Goal: Find specific page/section: Find specific page/section

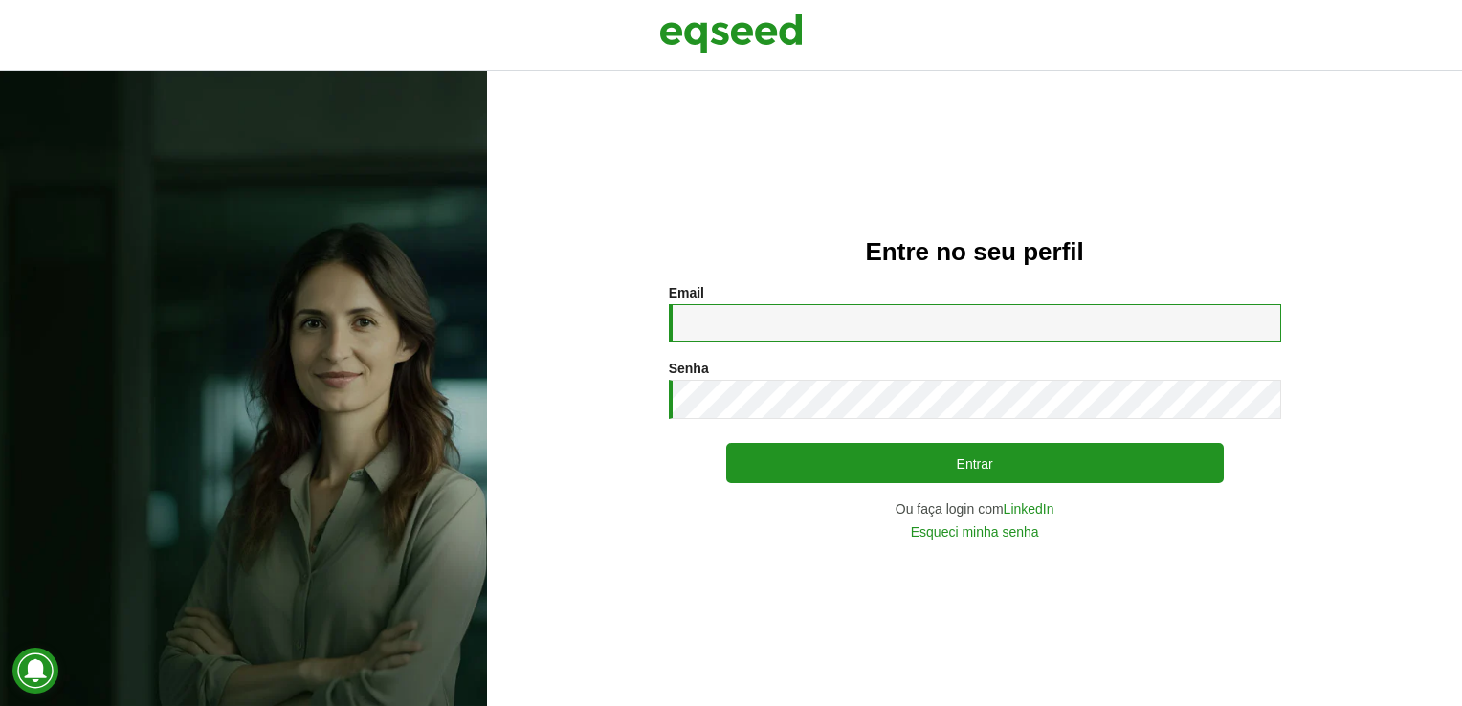
click at [721, 319] on input "Email *" at bounding box center [975, 322] width 612 height 37
type input "**********"
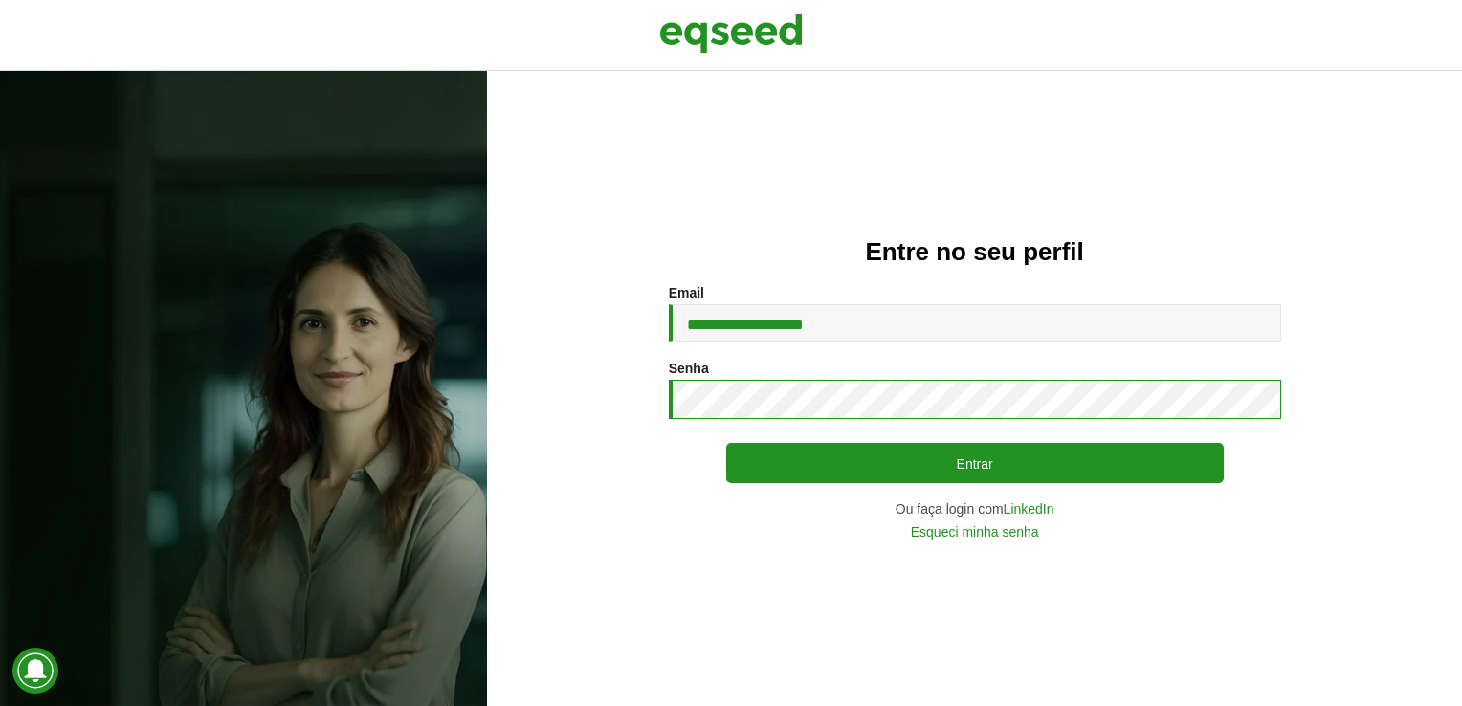
click at [726, 443] on button "Entrar" at bounding box center [975, 463] width 498 height 40
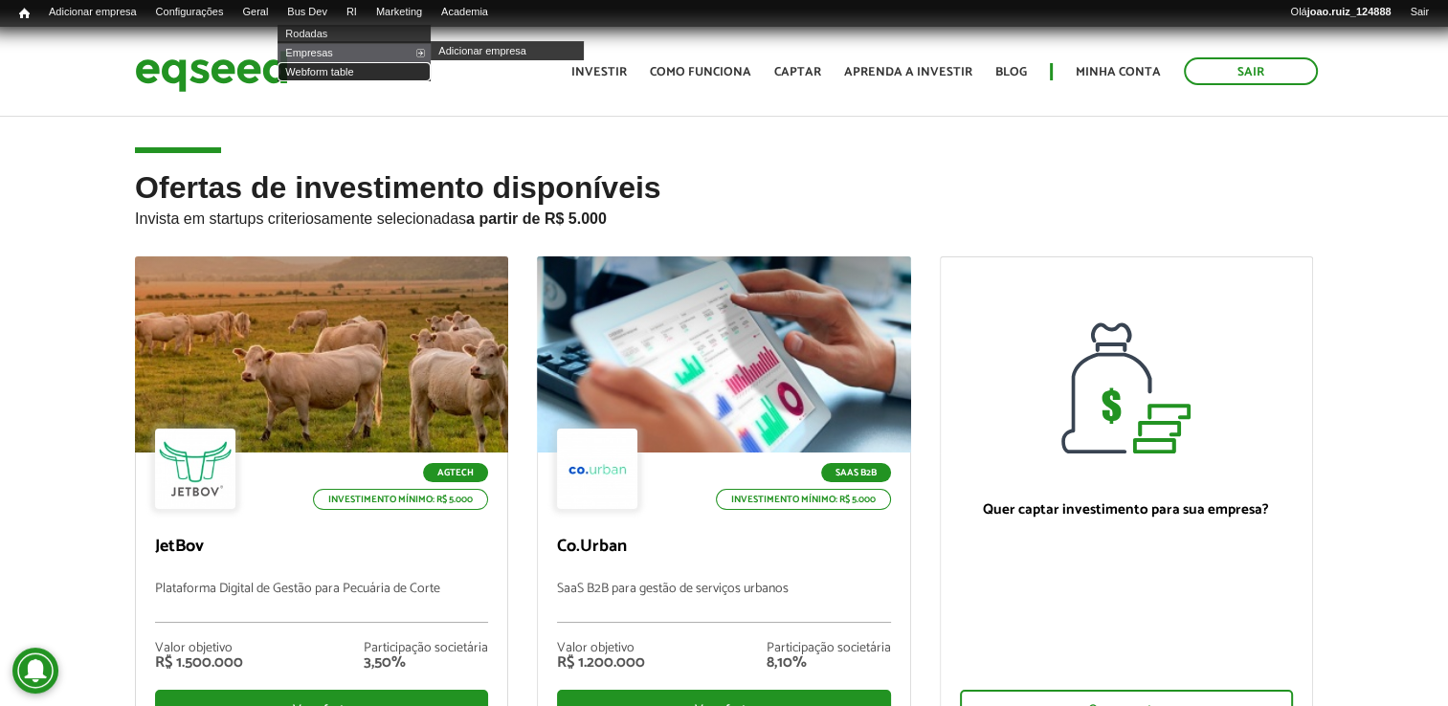
click at [341, 66] on link "Webform table" at bounding box center [353, 71] width 153 height 19
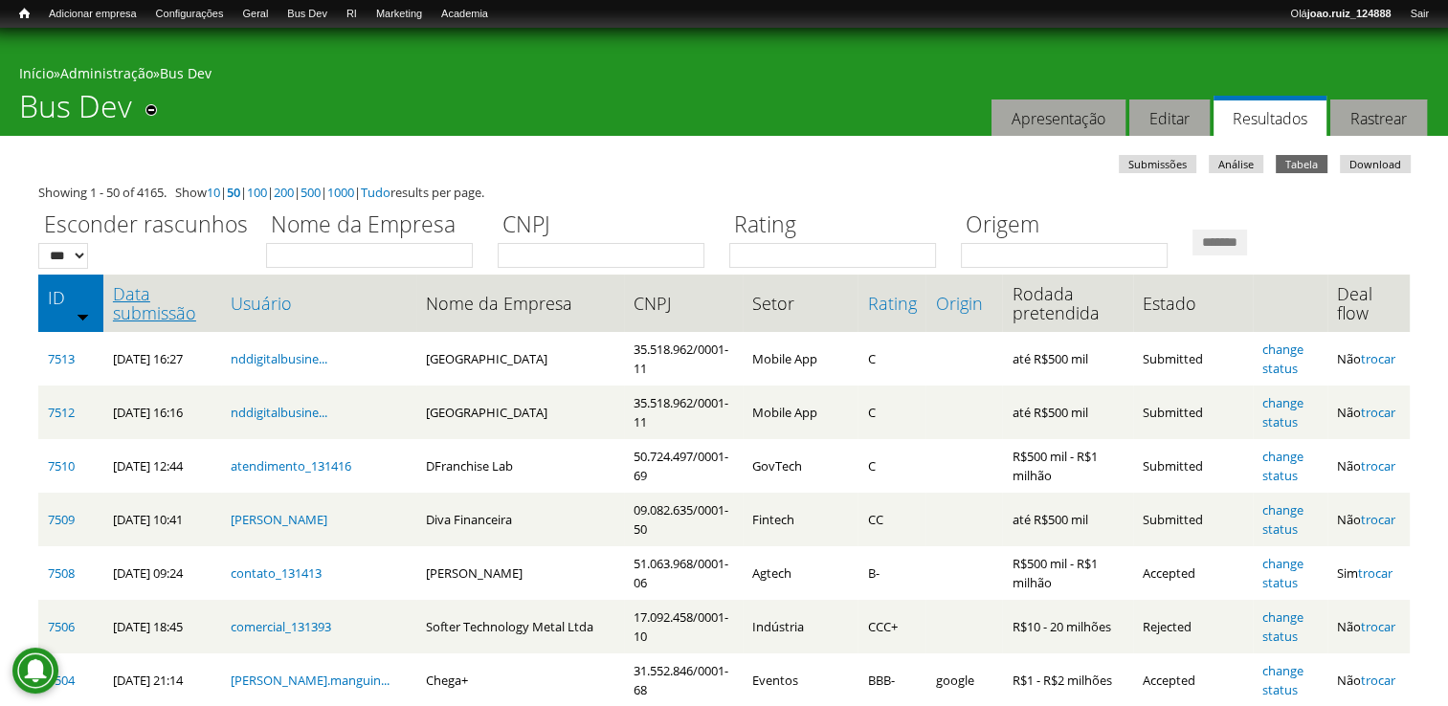
click at [117, 317] on link "Data submissão" at bounding box center [163, 303] width 100 height 38
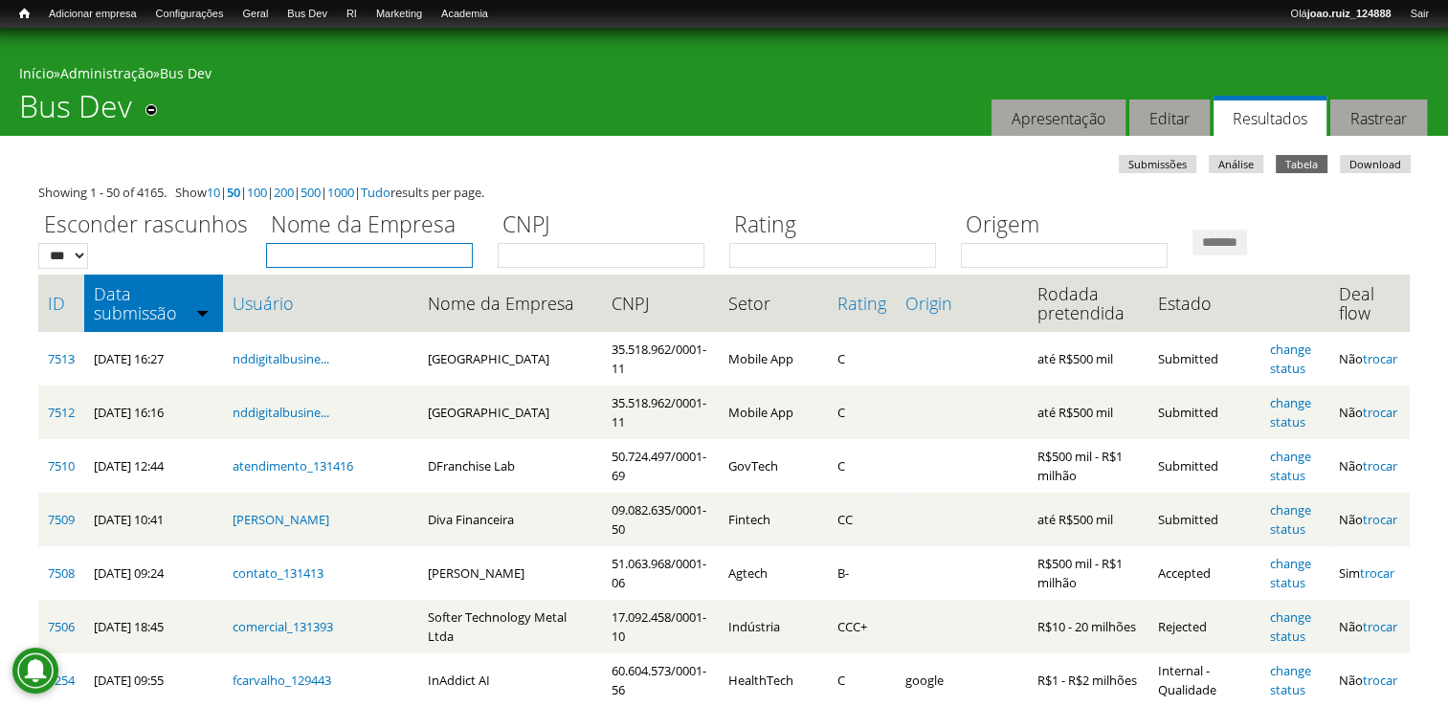
click at [339, 248] on input "Nome da Empresa" at bounding box center [369, 255] width 207 height 25
type input "**********"
click at [1192, 230] on input "*******" at bounding box center [1219, 243] width 55 height 26
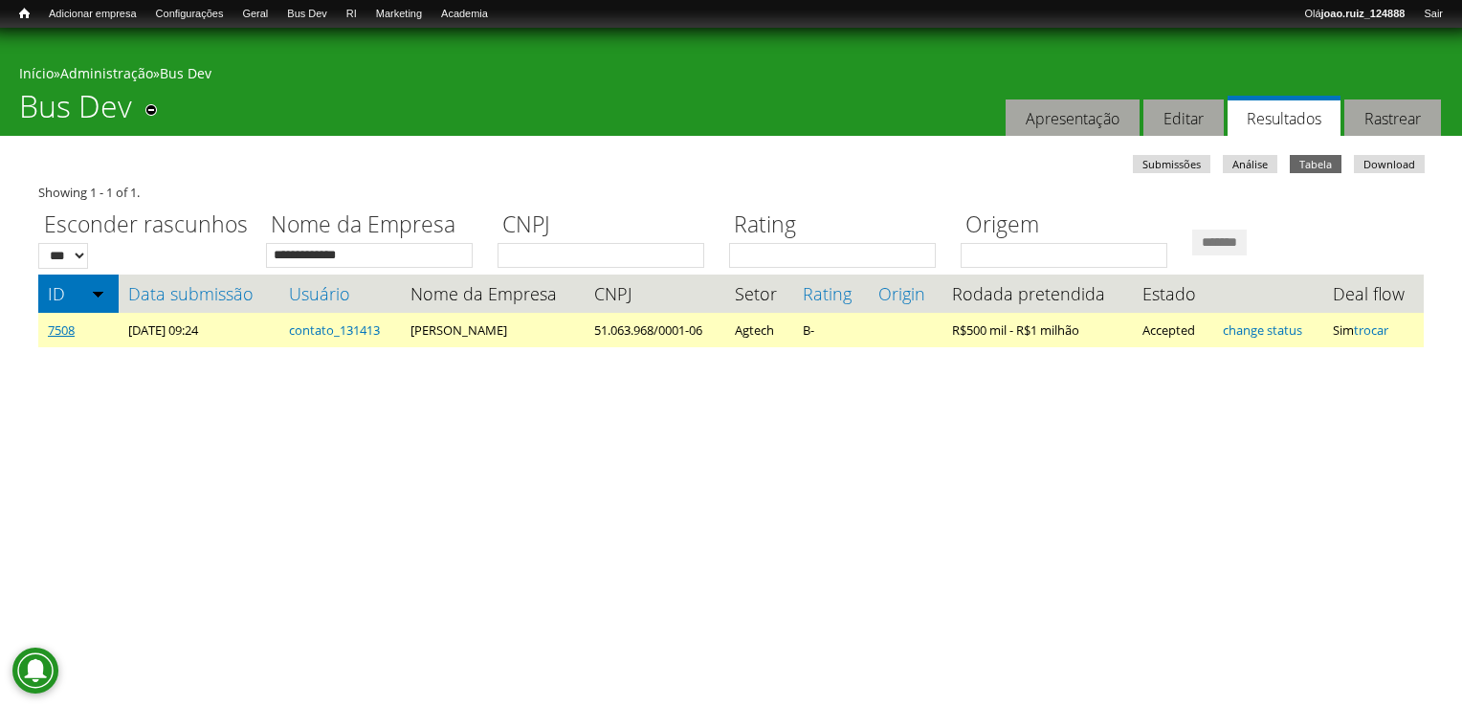
click at [50, 329] on link "7508" at bounding box center [61, 329] width 27 height 17
click at [56, 328] on link "7508" at bounding box center [61, 329] width 27 height 17
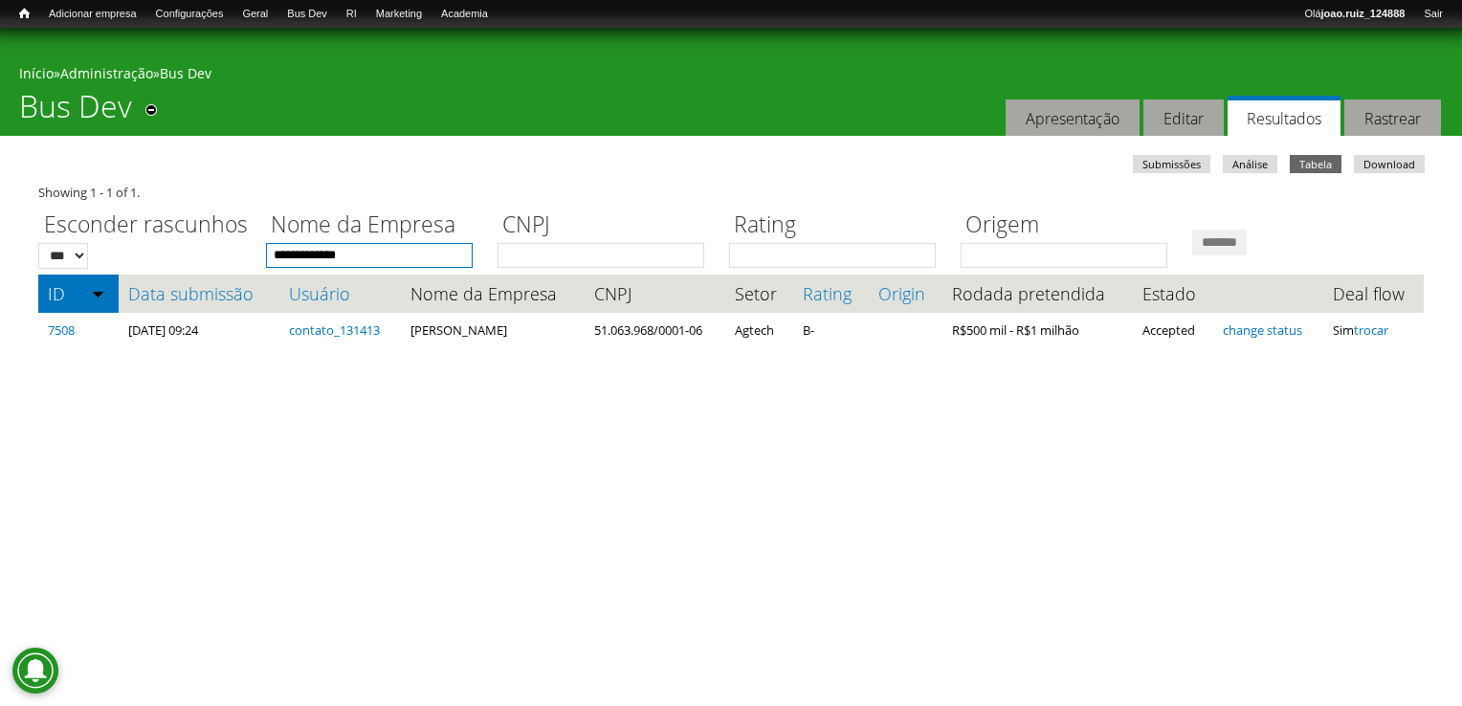
drag, startPoint x: 395, startPoint y: 259, endPoint x: 167, endPoint y: 240, distance: 228.5
click at [167, 240] on div "**********" at bounding box center [730, 235] width 1385 height 66
type input "****"
click at [1192, 230] on input "*******" at bounding box center [1219, 243] width 55 height 26
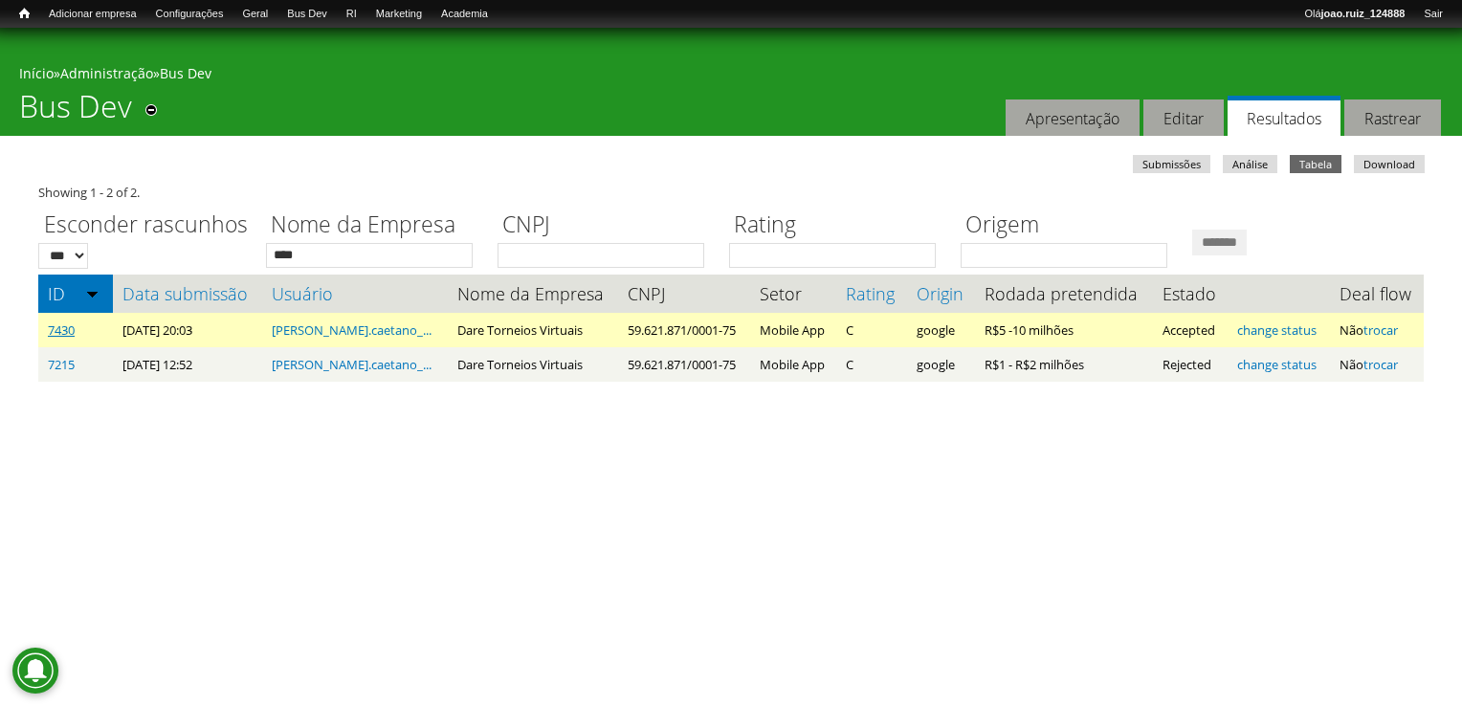
click at [63, 328] on link "7430" at bounding box center [61, 329] width 27 height 17
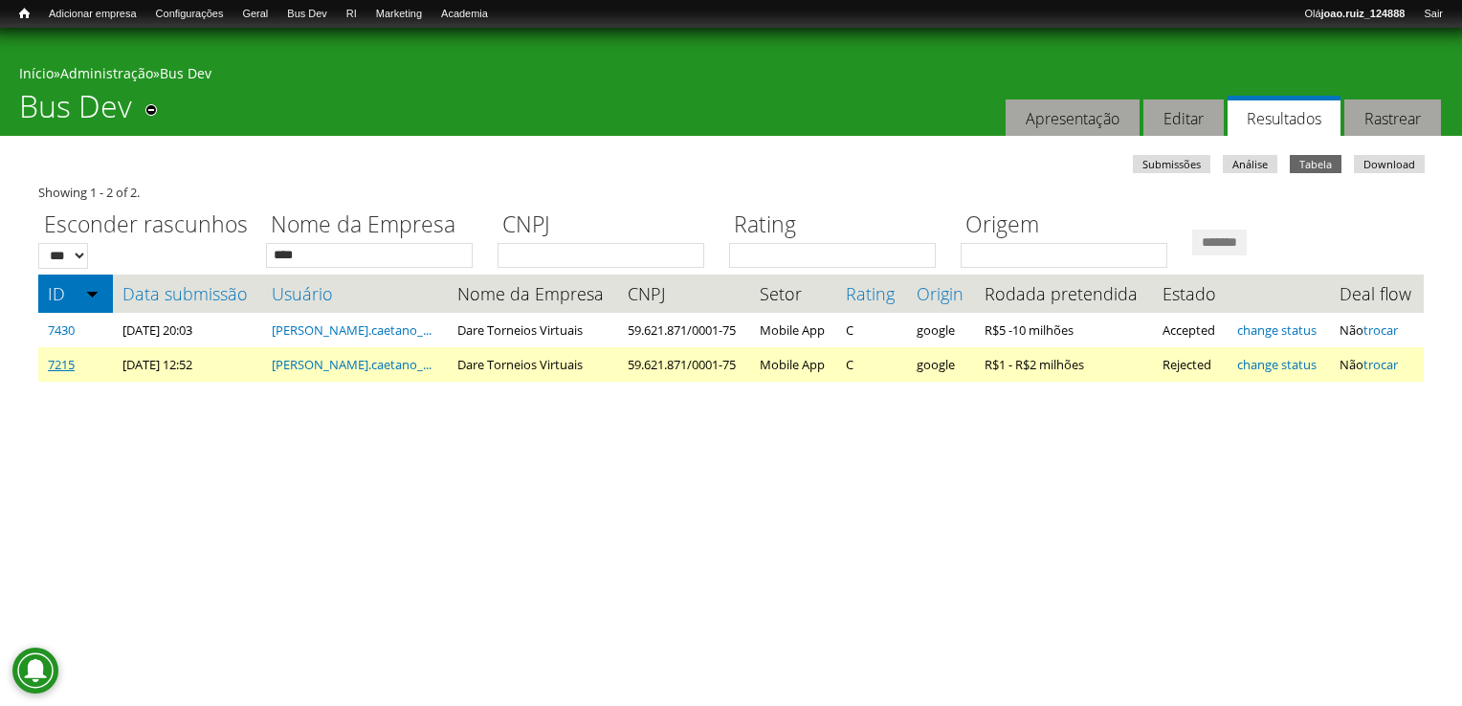
click at [61, 365] on link "7215" at bounding box center [61, 364] width 27 height 17
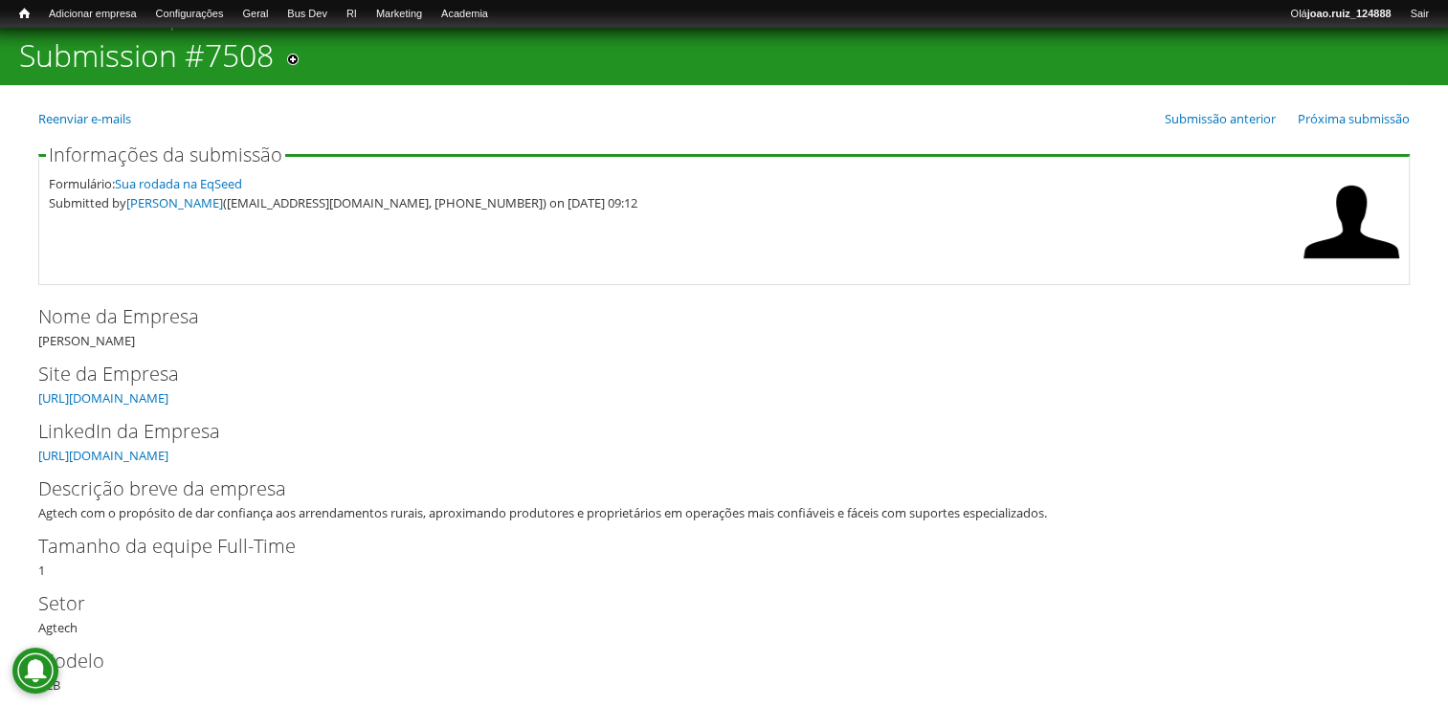
scroll to position [96, 0]
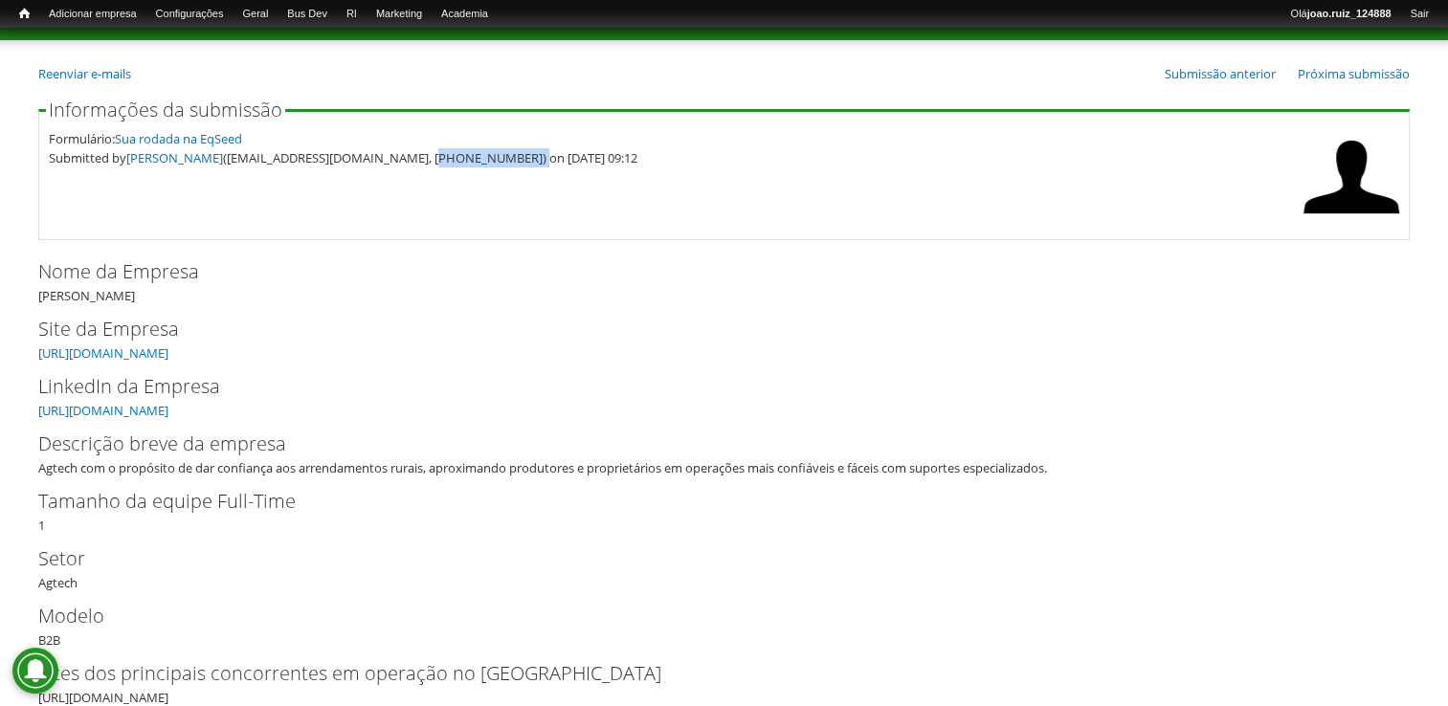
drag, startPoint x: 406, startPoint y: 163, endPoint x: 493, endPoint y: 186, distance: 90.0
click at [493, 186] on fieldset "Informações da submissão Formulário: Sua rodada na EqSeed Submitted by Carlos M…" at bounding box center [723, 170] width 1371 height 140
copy div "67) 9 9883-7878"
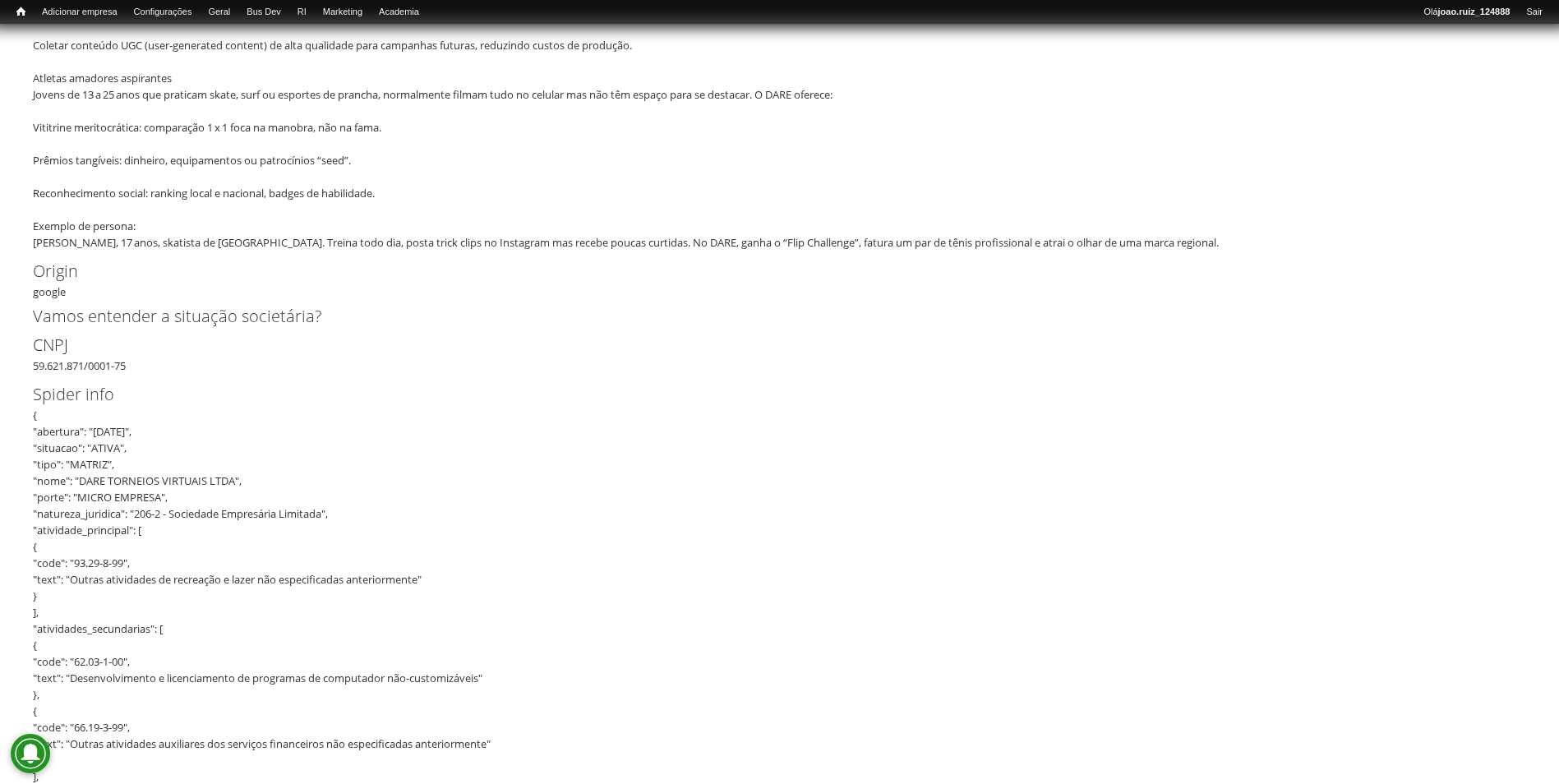
scroll to position [986, 0]
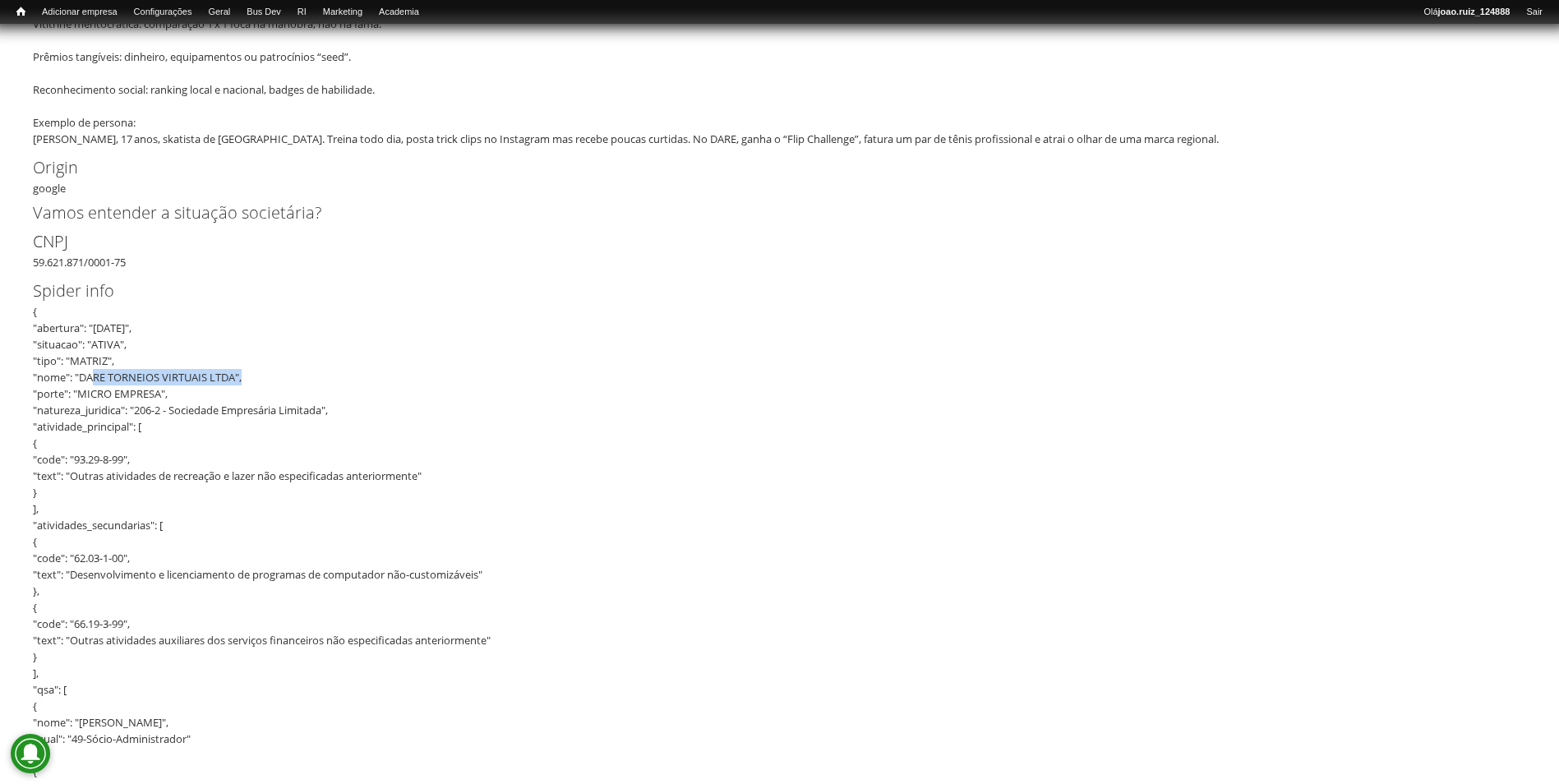
drag, startPoint x: 82, startPoint y: 378, endPoint x: 237, endPoint y: 385, distance: 155.2
copy div "DARE TORNEIOS VIRTUAIS LTDA"
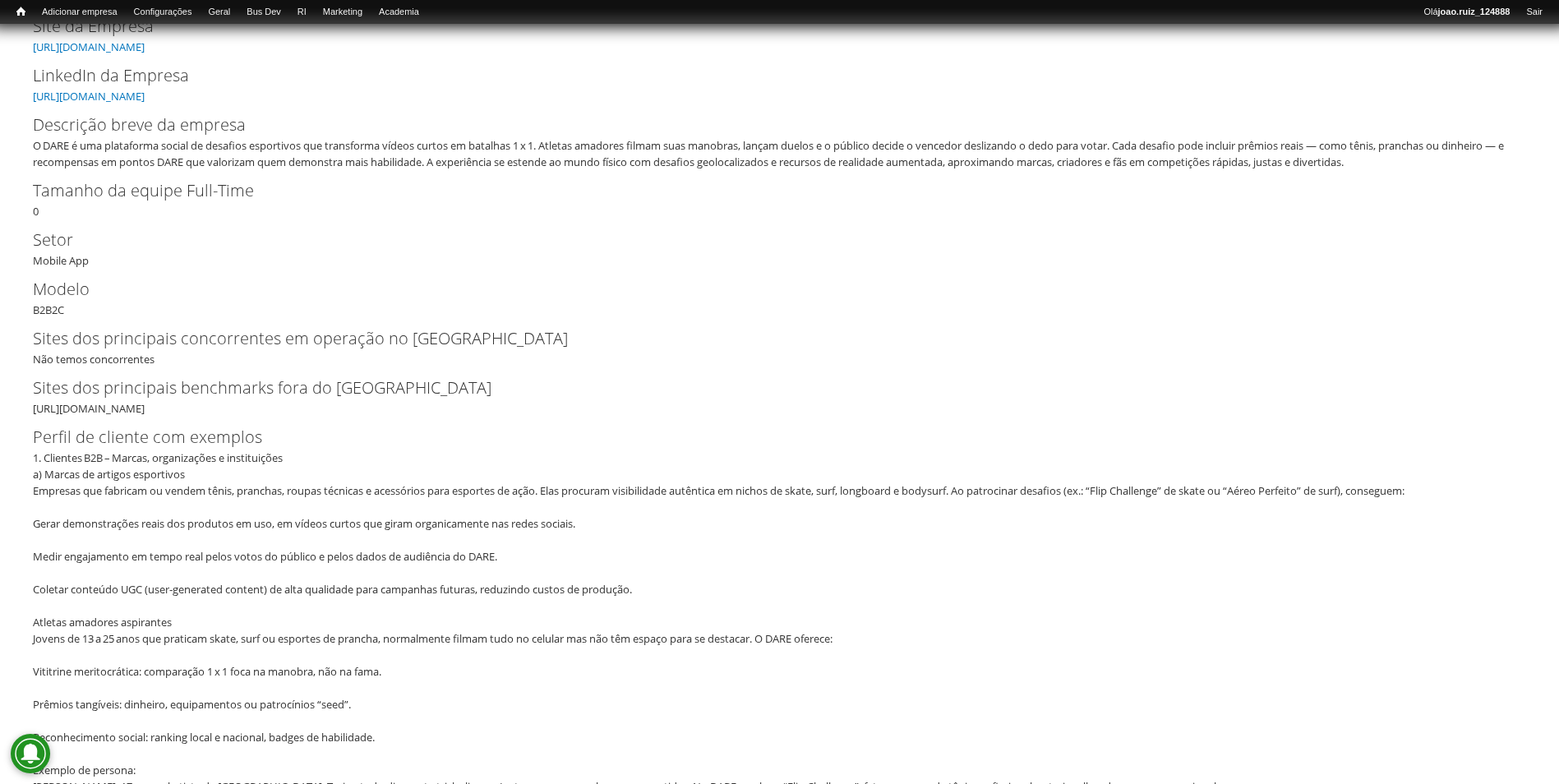
scroll to position [82, 0]
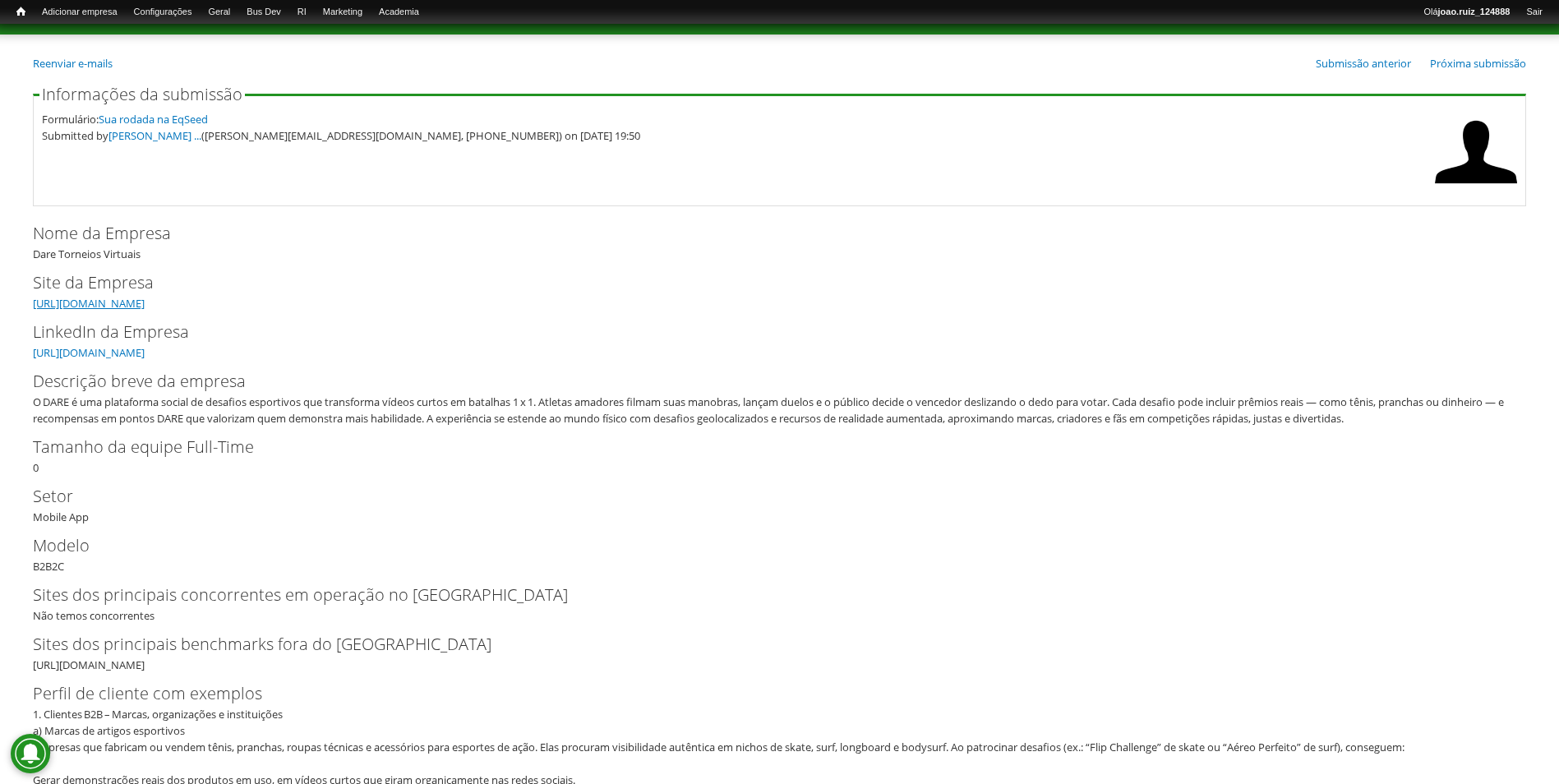
click at [107, 302] on link "https://dareapp.io/" at bounding box center [88, 302] width 112 height 15
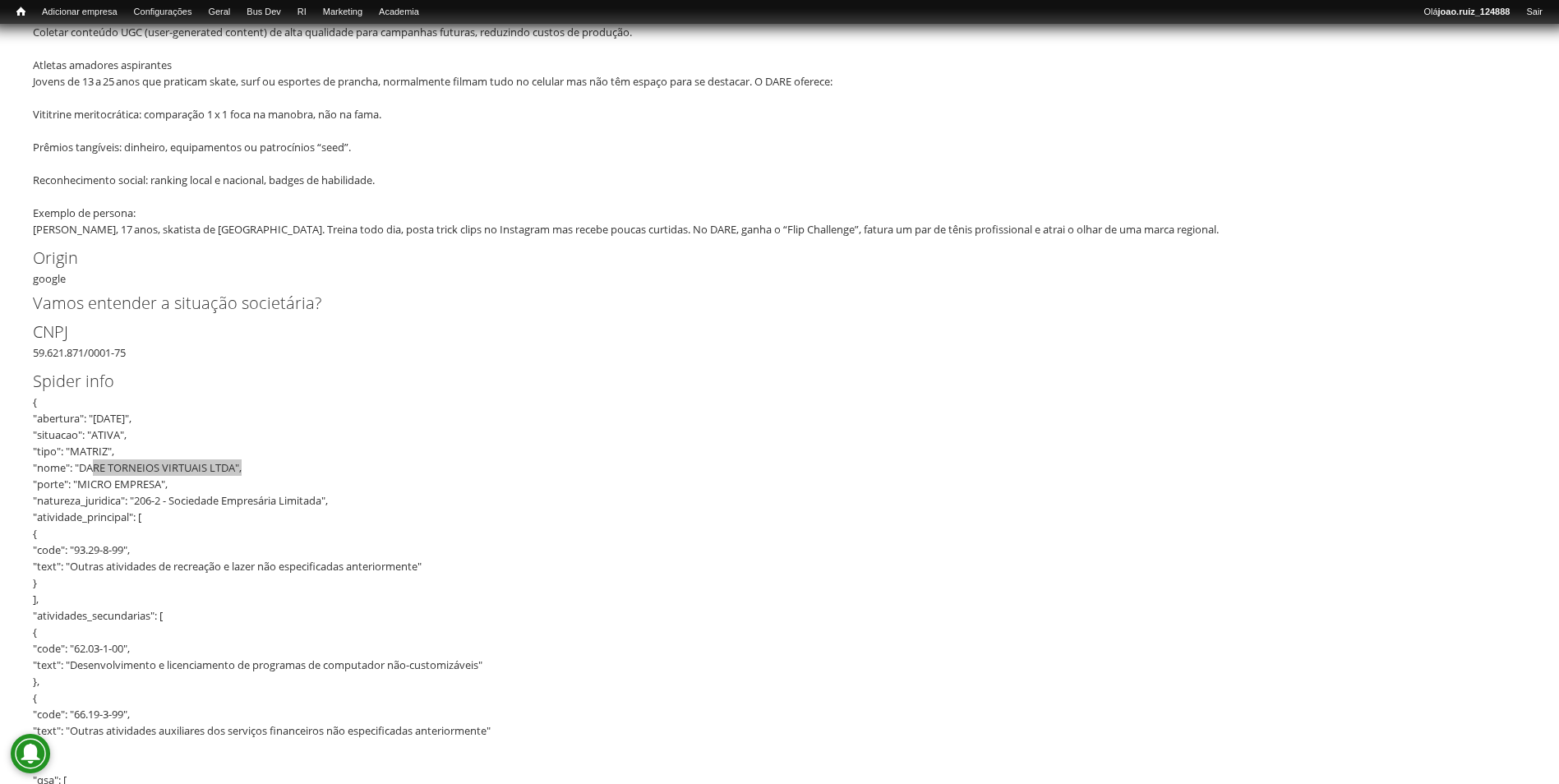
scroll to position [903, 0]
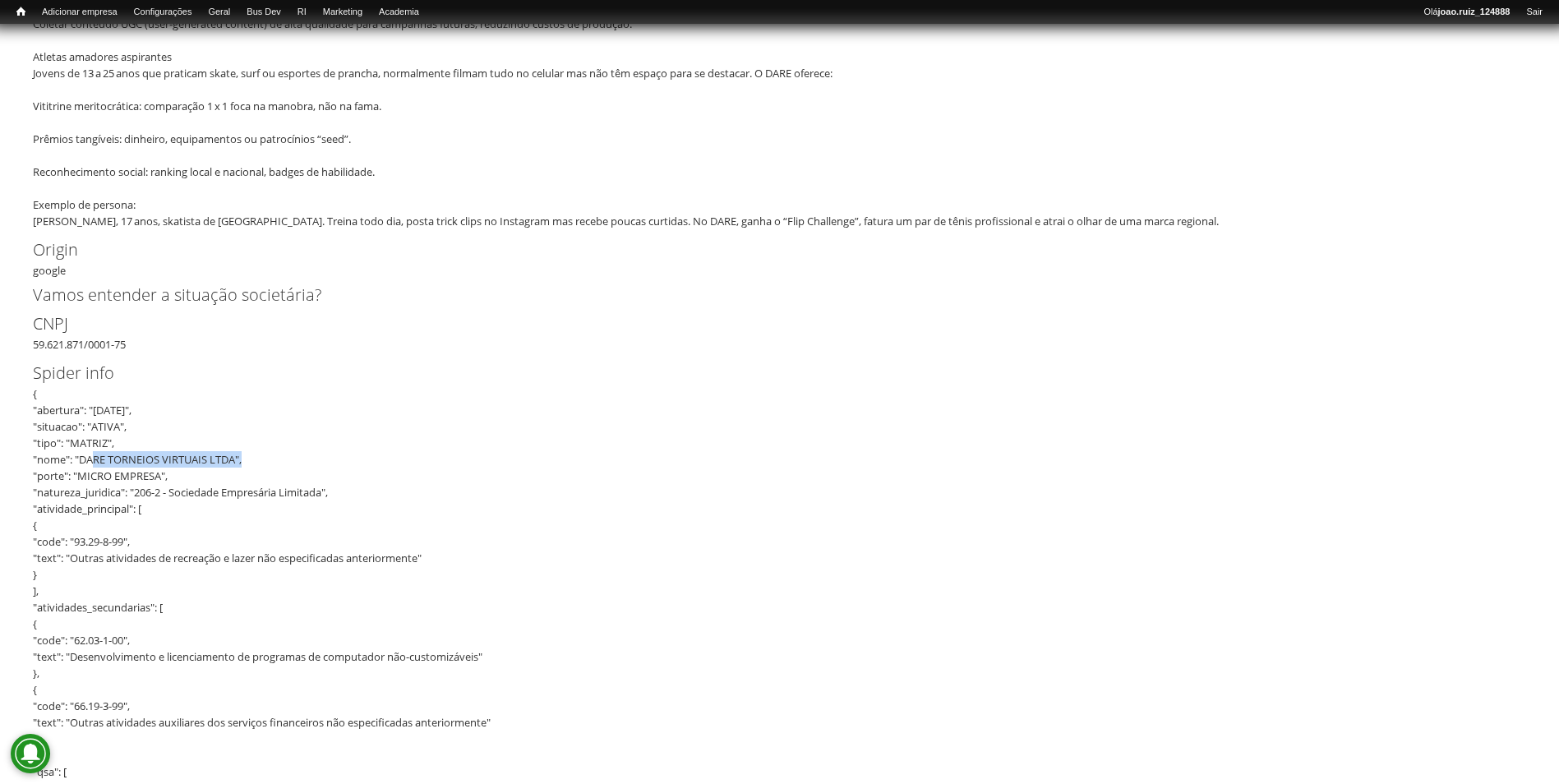
drag, startPoint x: 33, startPoint y: 346, endPoint x: 140, endPoint y: 345, distance: 107.0
click at [140, 345] on div "CNPJ 59.621.871/0001-75" at bounding box center [779, 332] width 1494 height 41
copy div "59.621.871/0001-75"
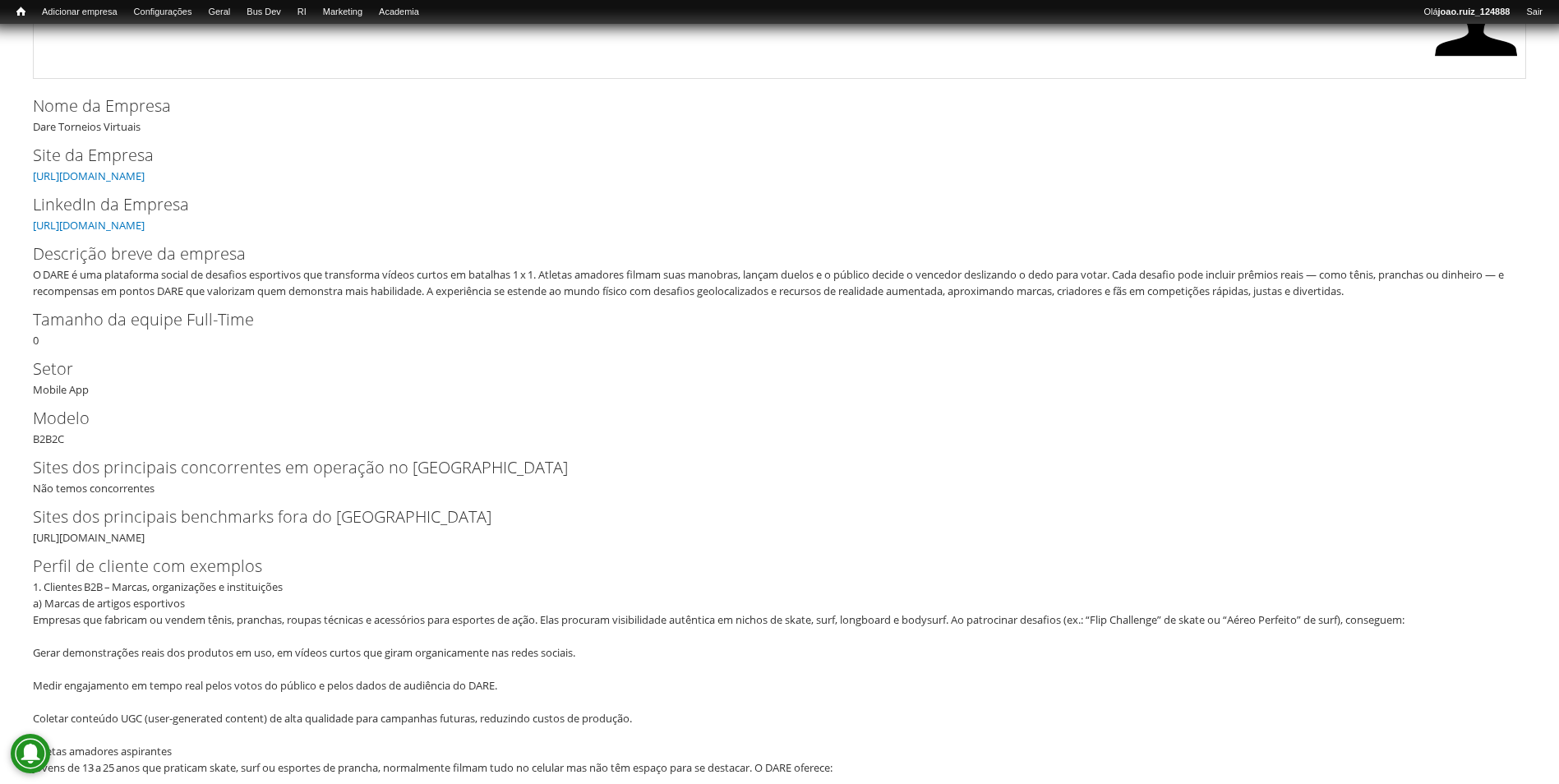
scroll to position [246, 0]
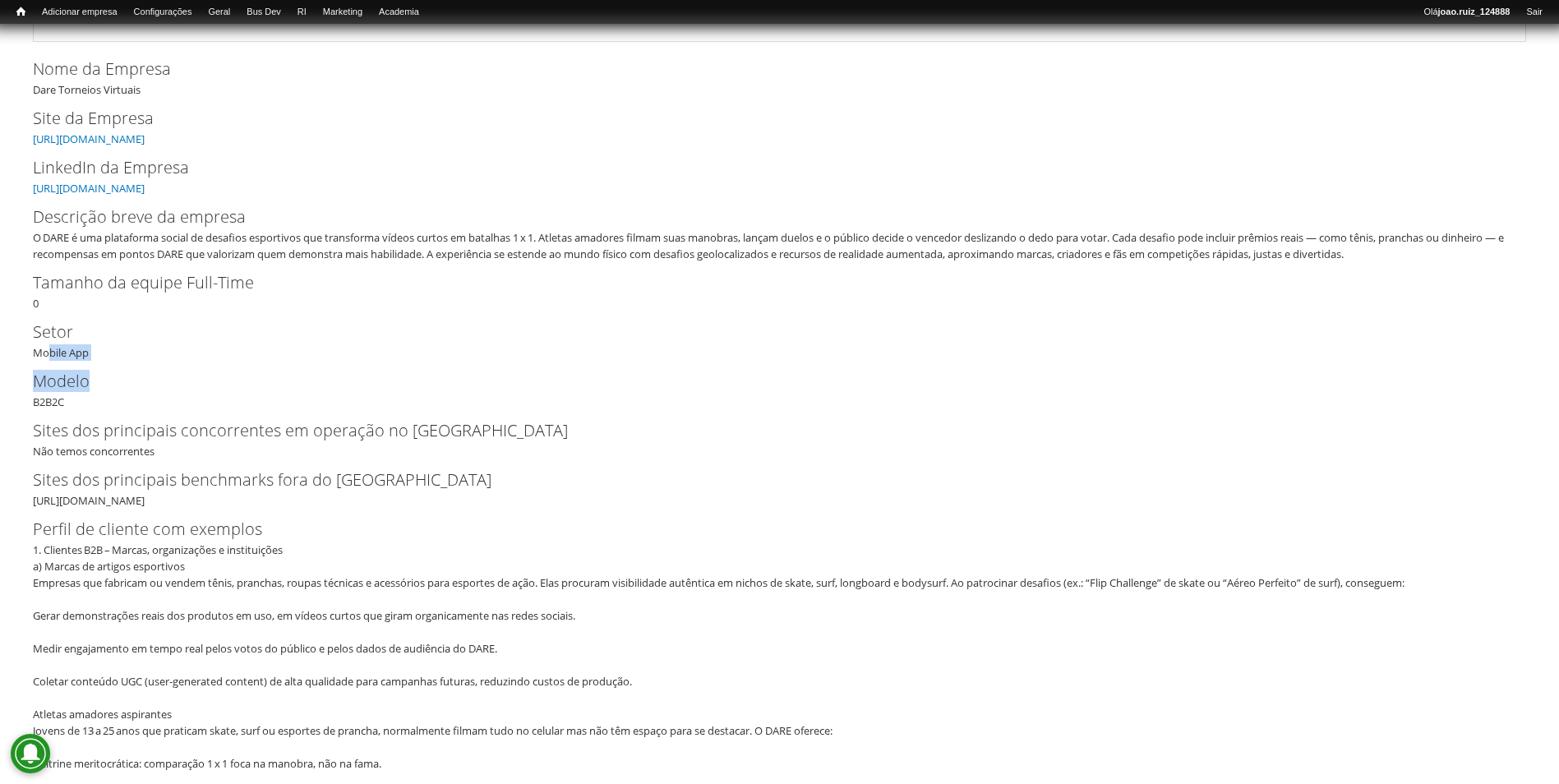
drag, startPoint x: 33, startPoint y: 352, endPoint x: 95, endPoint y: 361, distance: 62.6
drag, startPoint x: 95, startPoint y: 361, endPoint x: 197, endPoint y: 366, distance: 102.1
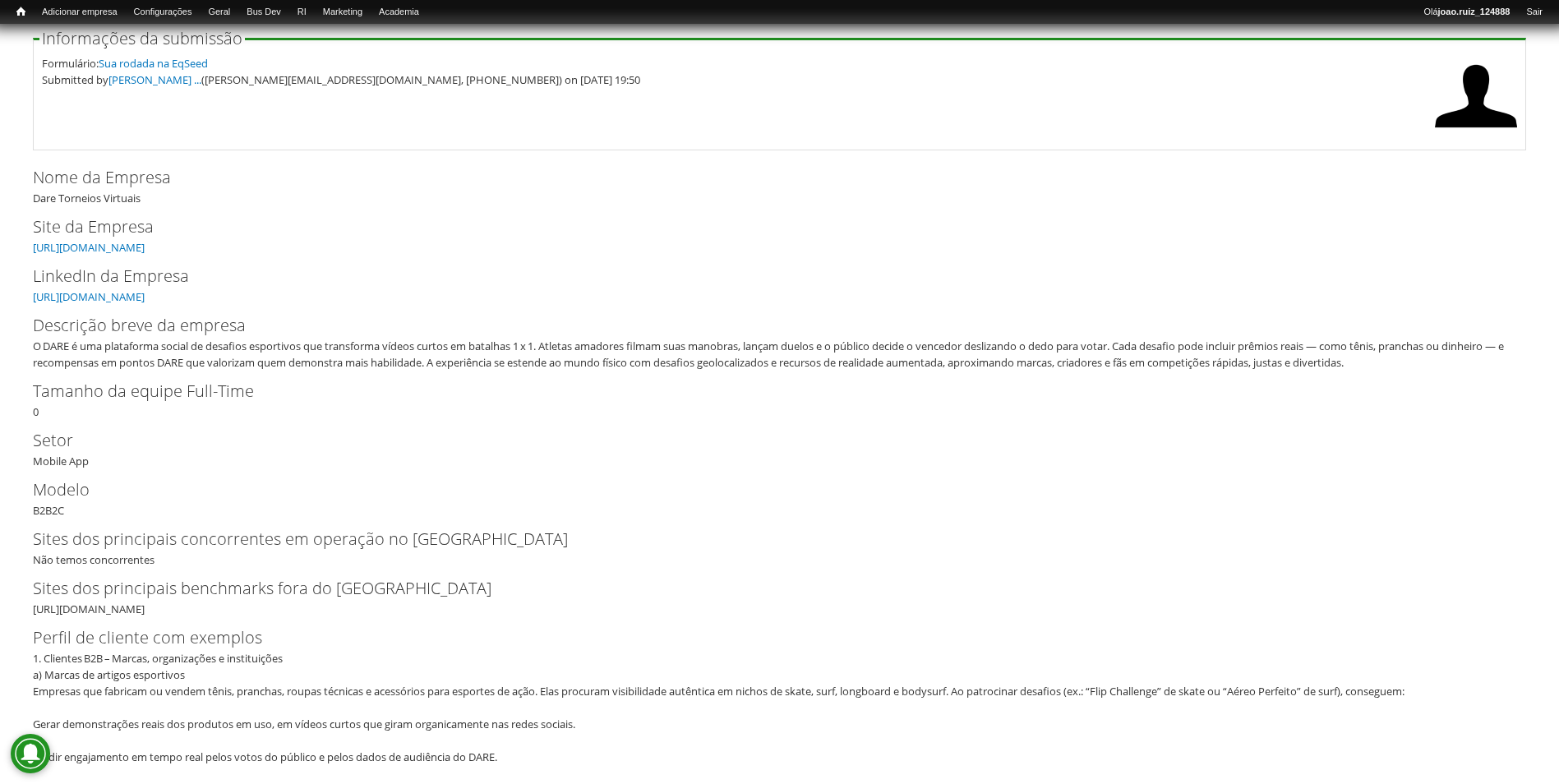
scroll to position [0, 0]
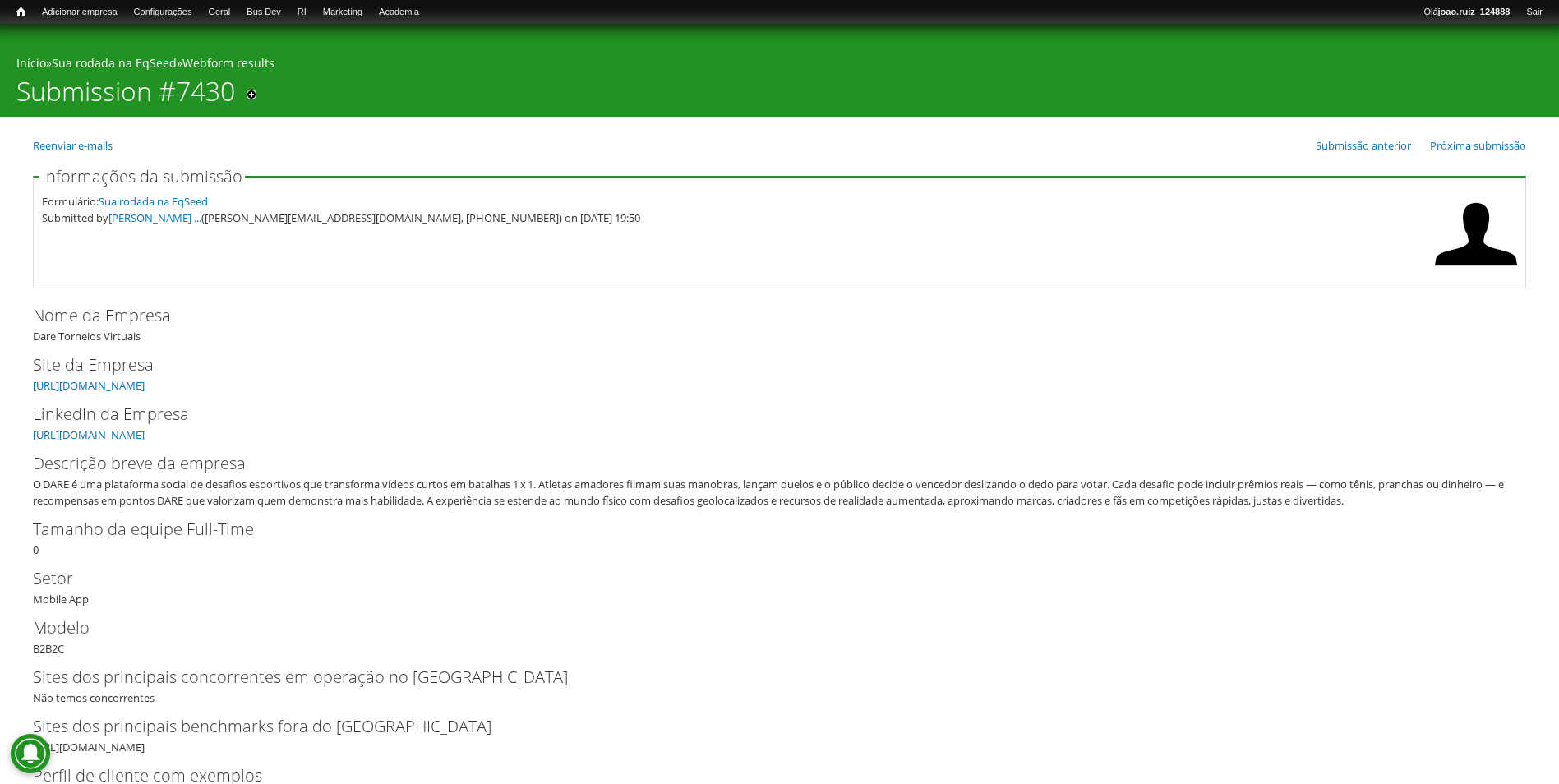
click at [144, 436] on link "[URL][DOMAIN_NAME]" at bounding box center [88, 435] width 112 height 15
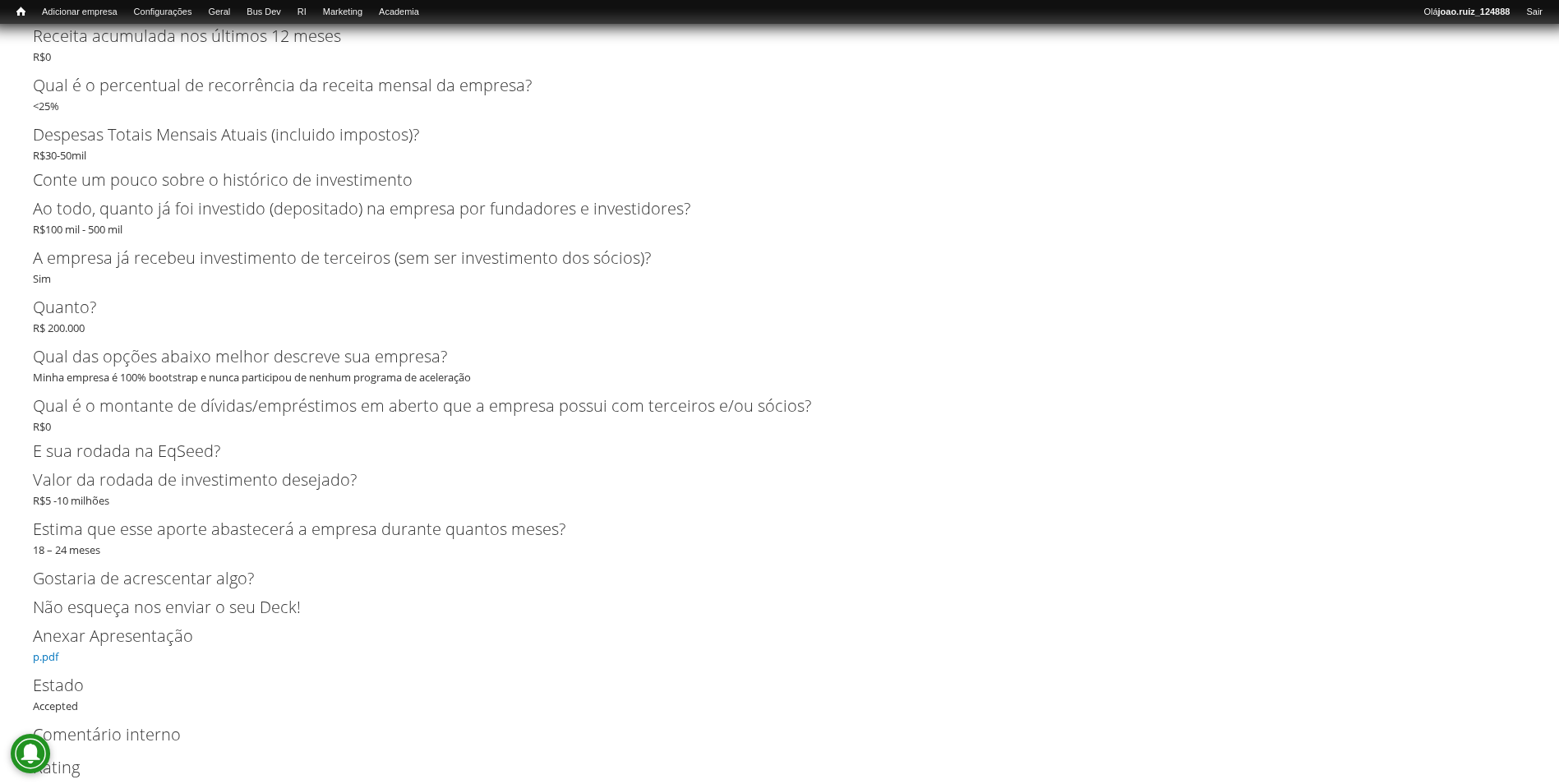
scroll to position [4295, 0]
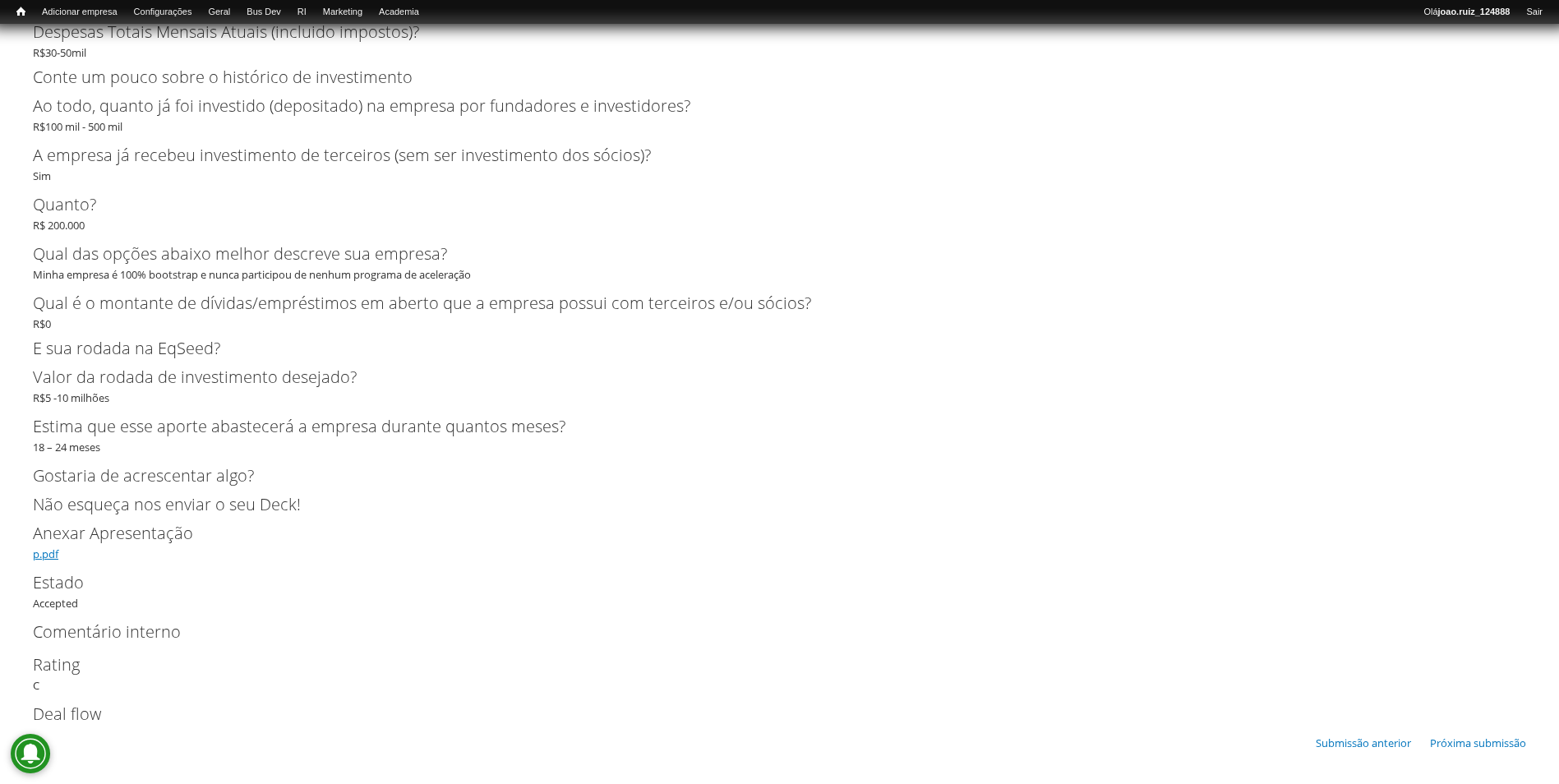
click at [41, 553] on link "p.pdf" at bounding box center [46, 553] width 26 height 15
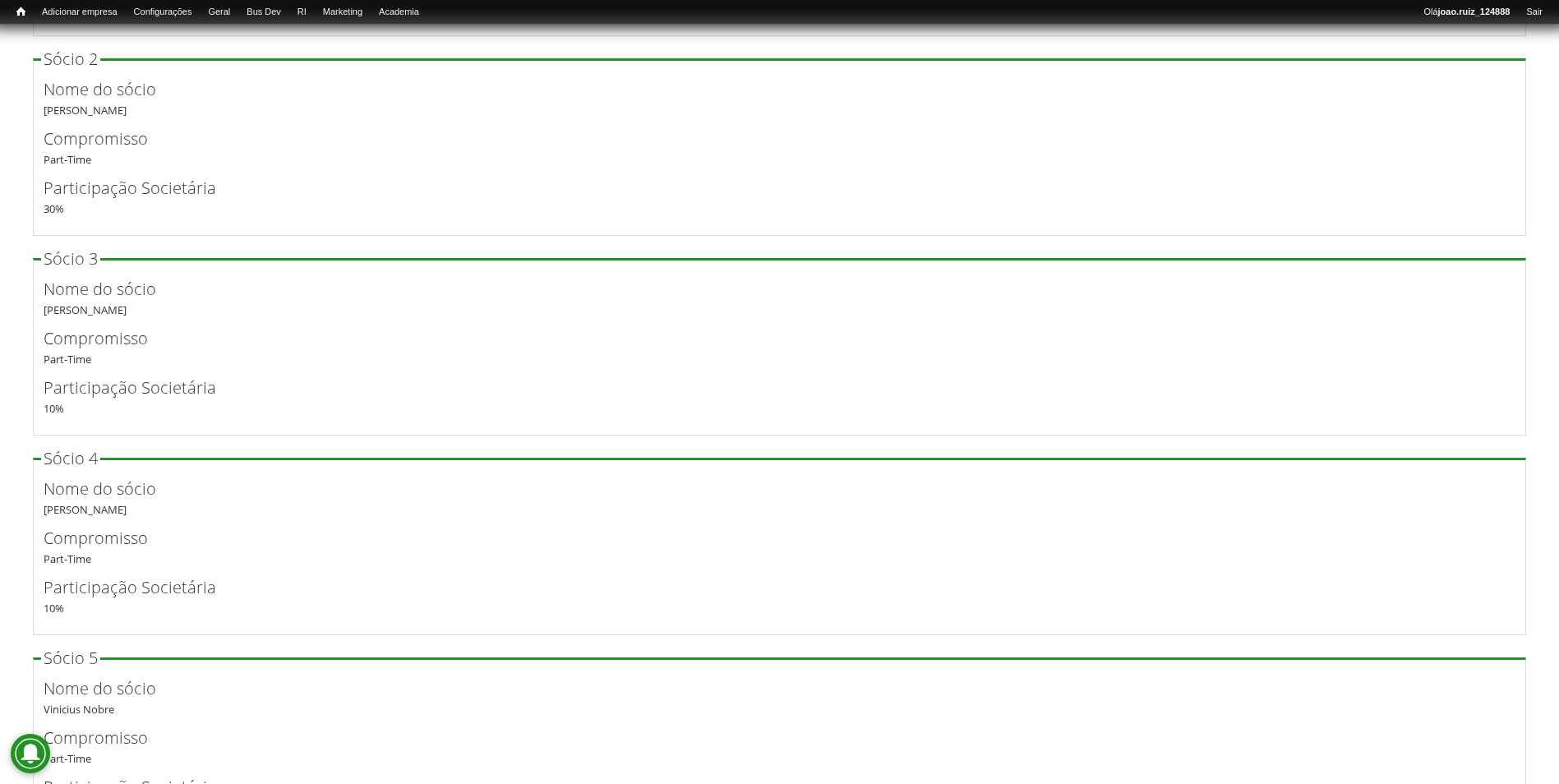
scroll to position [2899, 0]
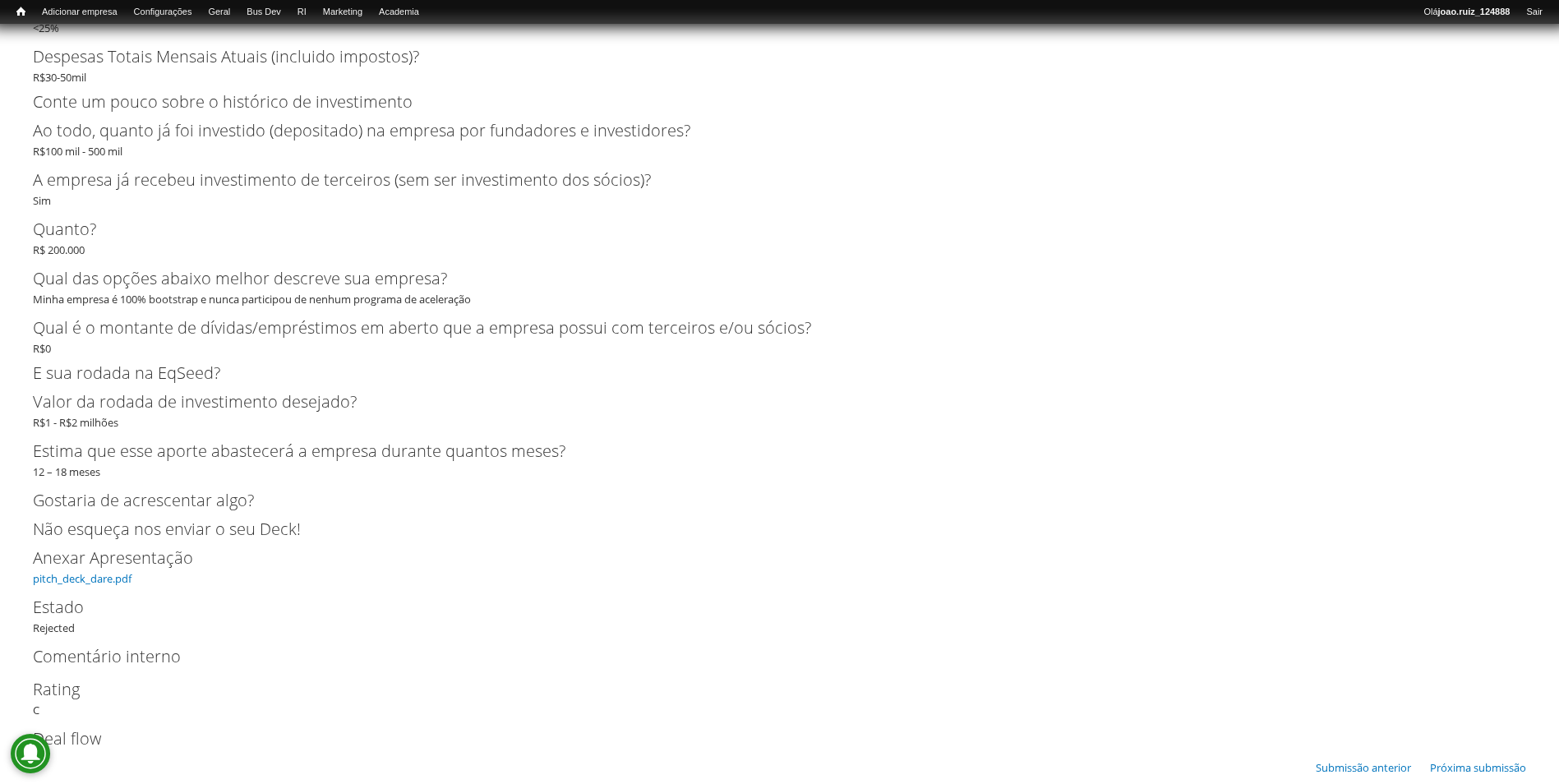
scroll to position [6020, 0]
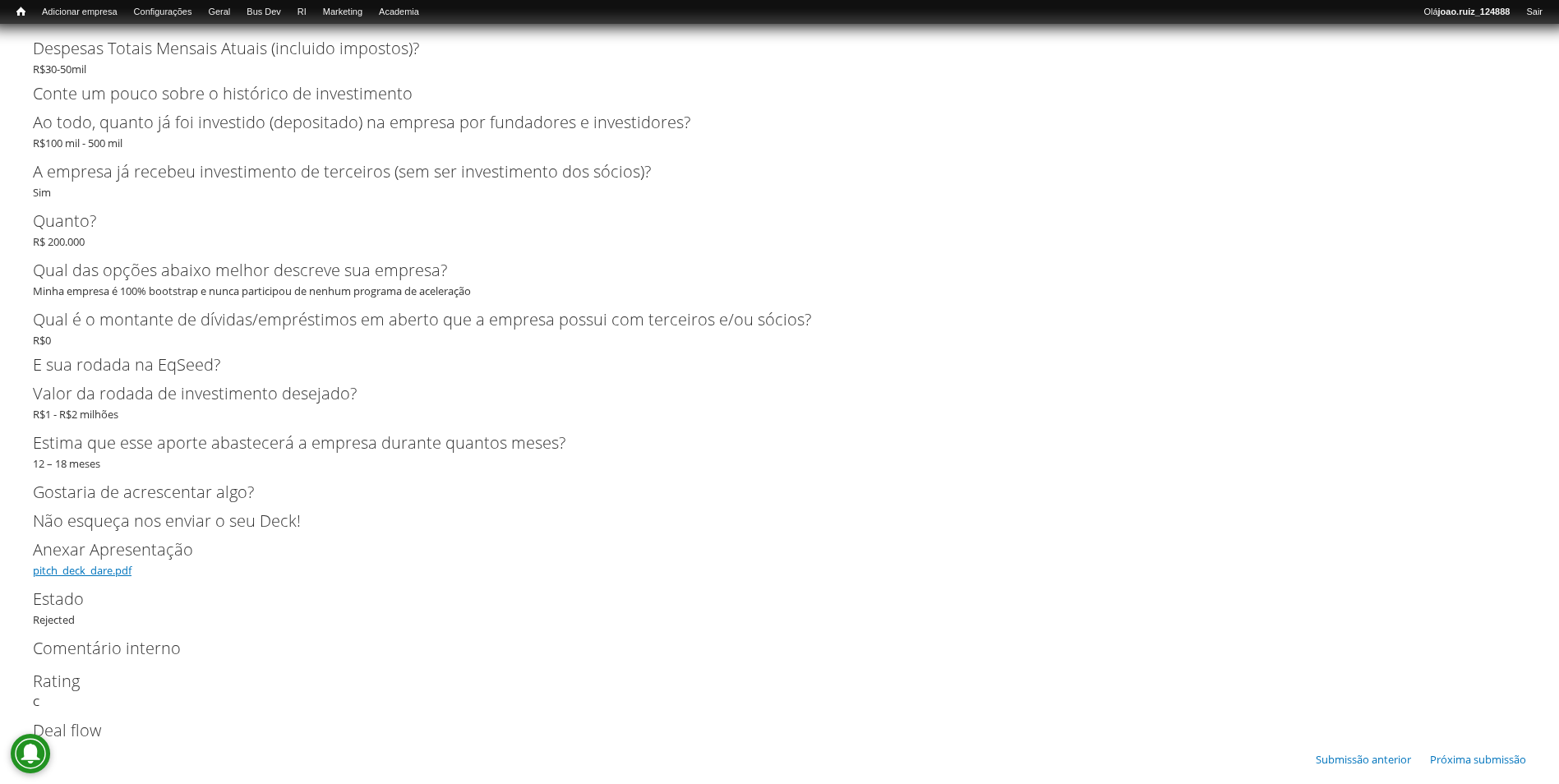
click at [125, 562] on link "pitch_deck_dare.pdf" at bounding box center [82, 569] width 99 height 15
